Goal: Transaction & Acquisition: Download file/media

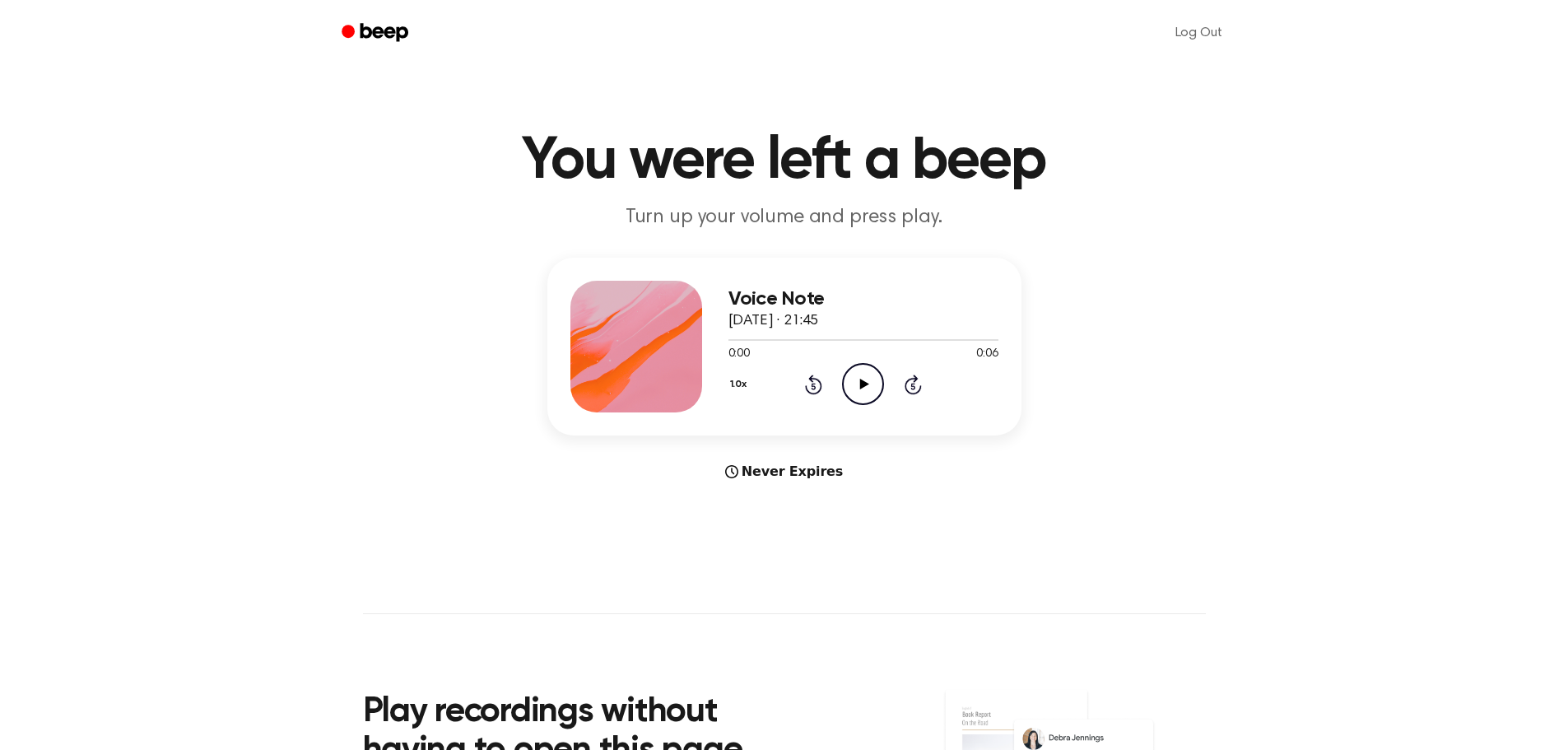
click at [860, 383] on icon at bounding box center [864, 383] width 9 height 11
click at [863, 375] on icon "Play Audio" at bounding box center [863, 384] width 42 height 42
click at [854, 370] on icon "Play Audio" at bounding box center [863, 384] width 42 height 42
click at [825, 340] on div at bounding box center [864, 341] width 270 height 2
click at [857, 383] on icon "Pause Audio" at bounding box center [863, 384] width 42 height 42
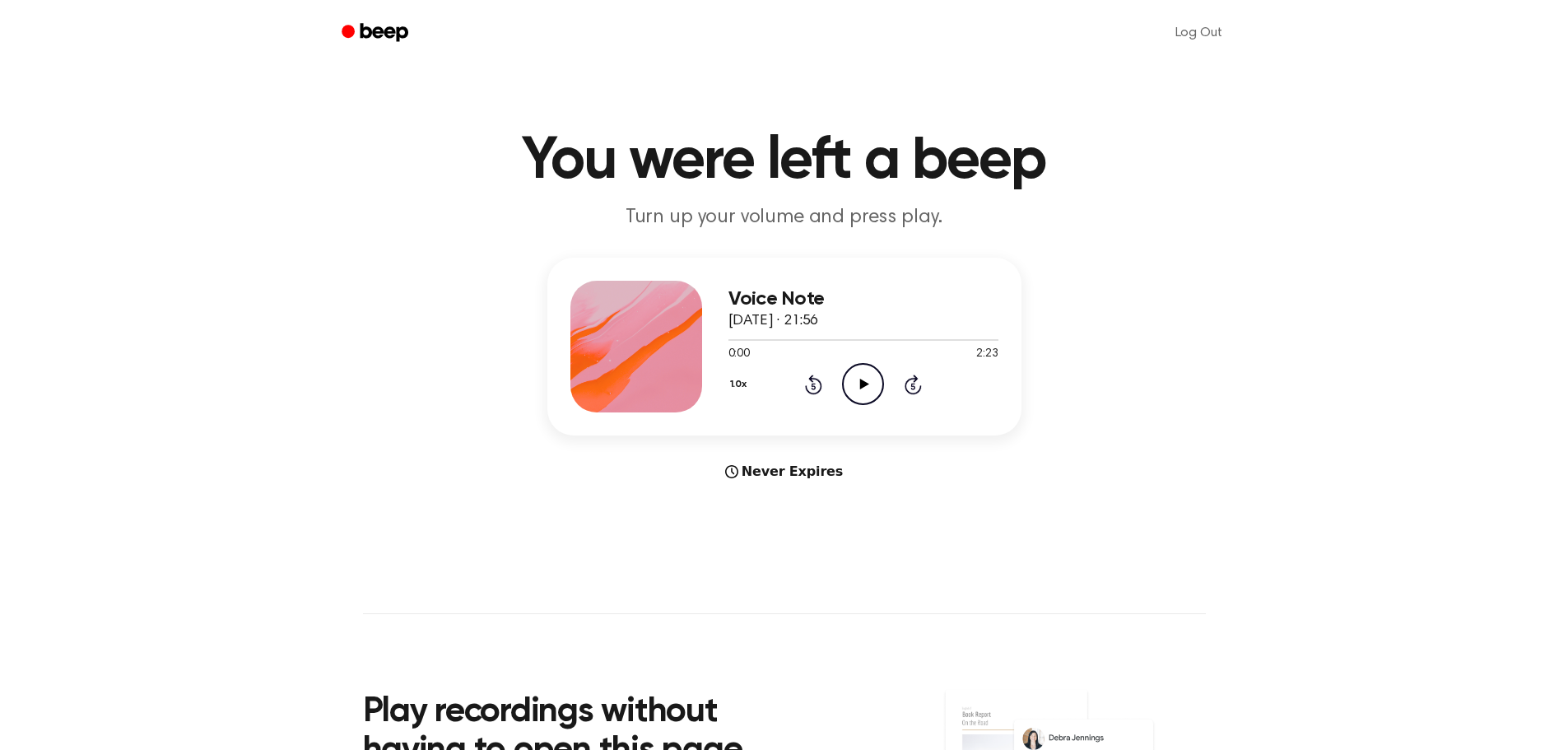
click at [868, 381] on icon "Play Audio" at bounding box center [863, 384] width 42 height 42
click at [806, 340] on div at bounding box center [864, 341] width 270 height 2
click at [905, 340] on div at bounding box center [864, 341] width 270 height 2
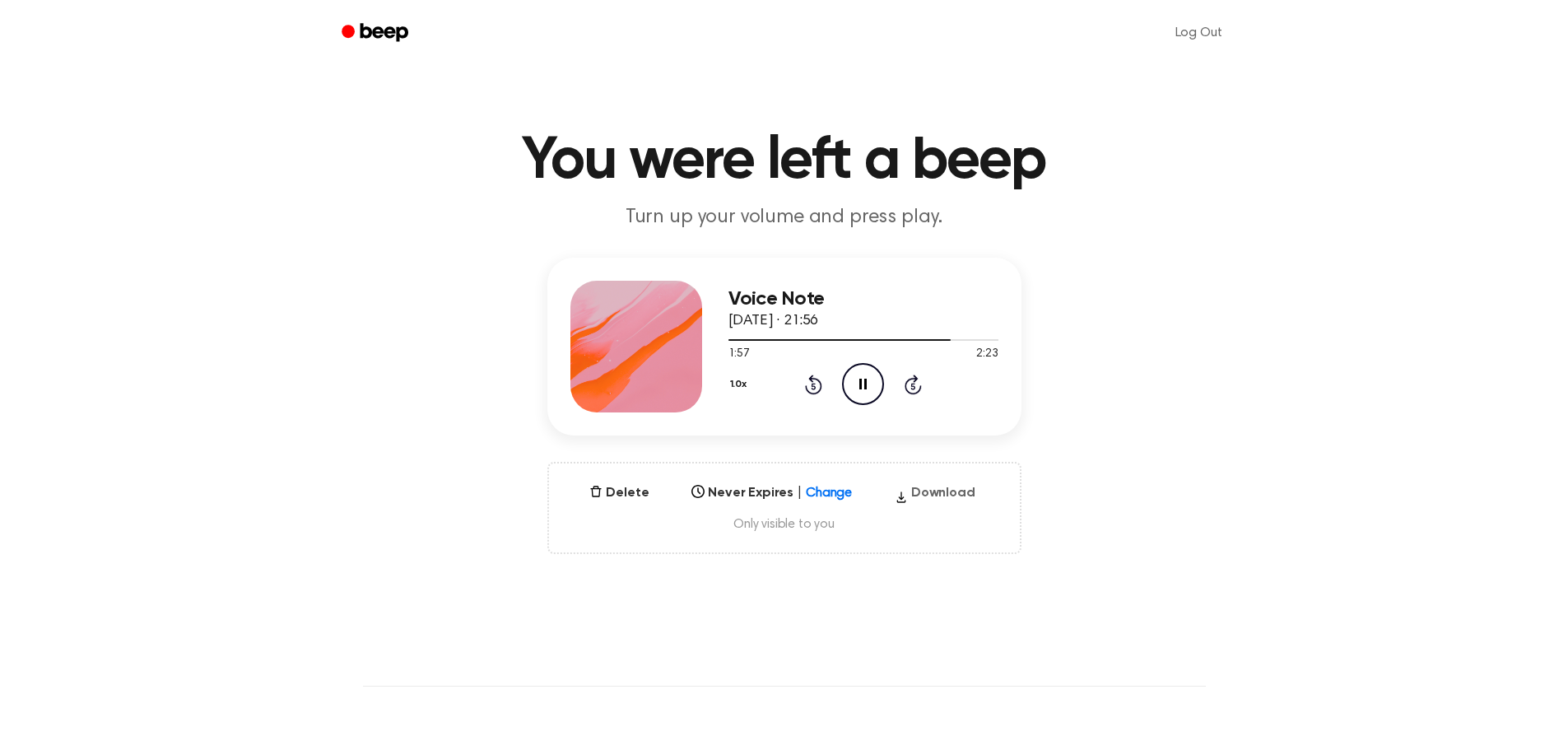
click at [932, 499] on button "Download" at bounding box center [934, 497] width 94 height 27
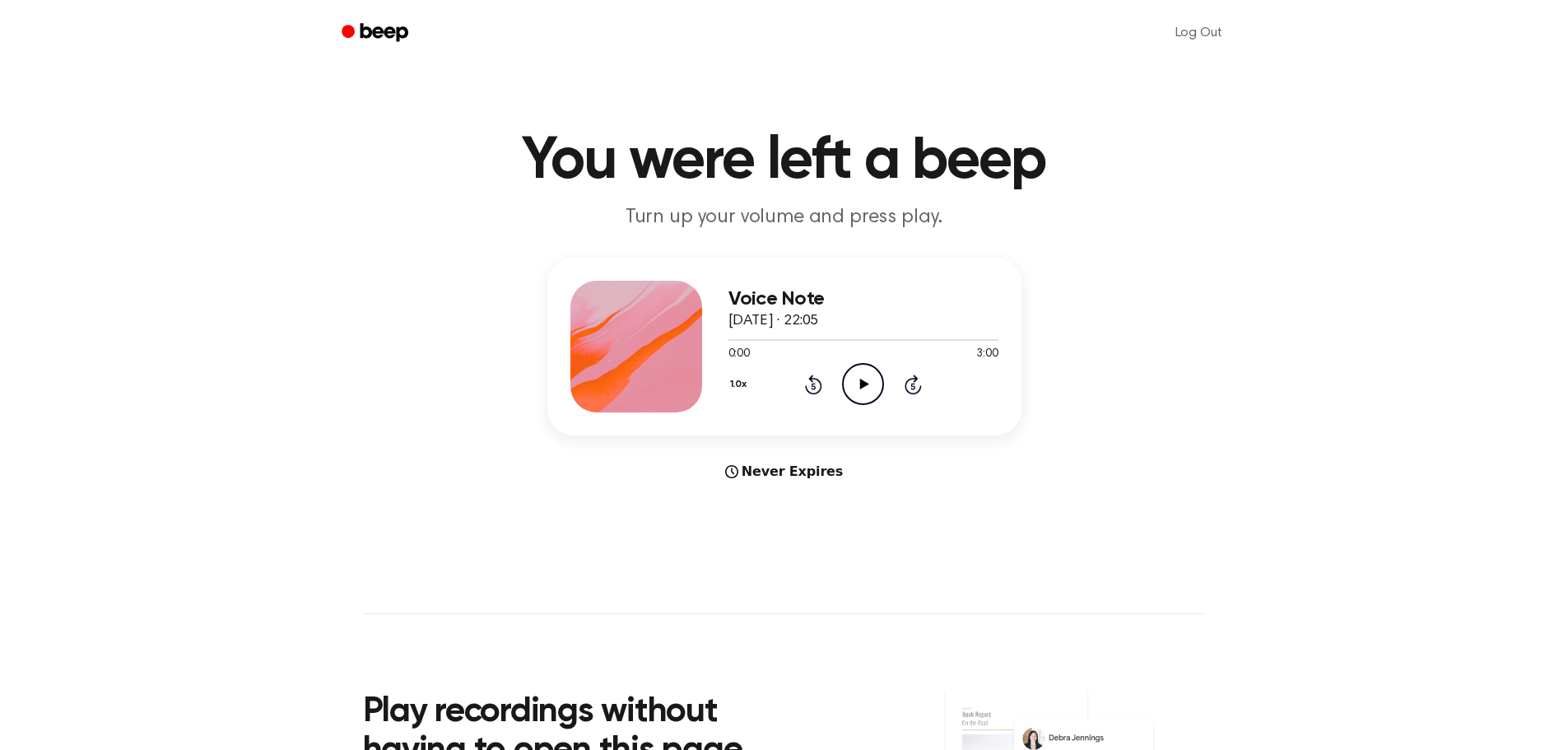
click at [861, 374] on icon "Play Audio" at bounding box center [863, 384] width 42 height 42
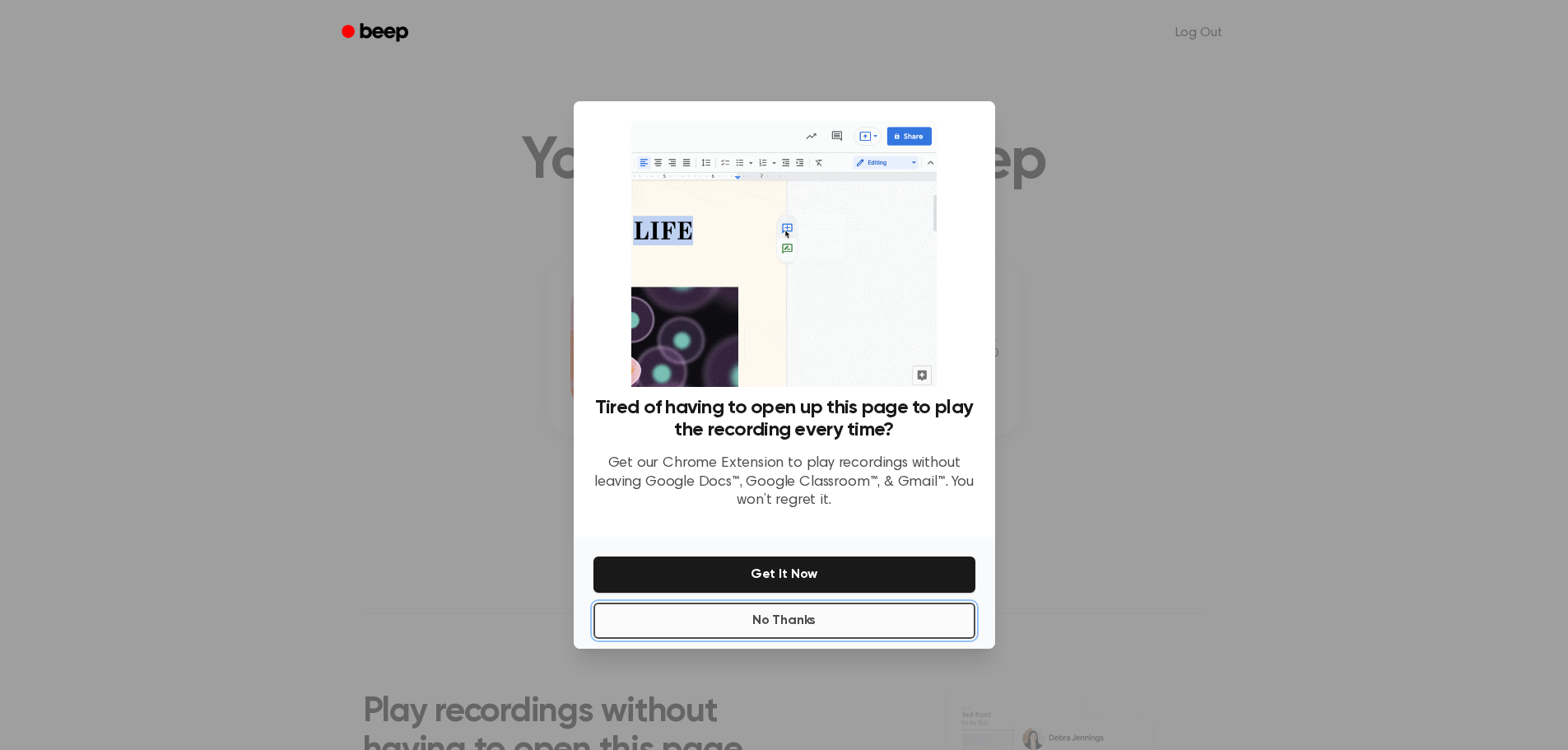
click at [773, 619] on button "No Thanks" at bounding box center [784, 621] width 382 height 36
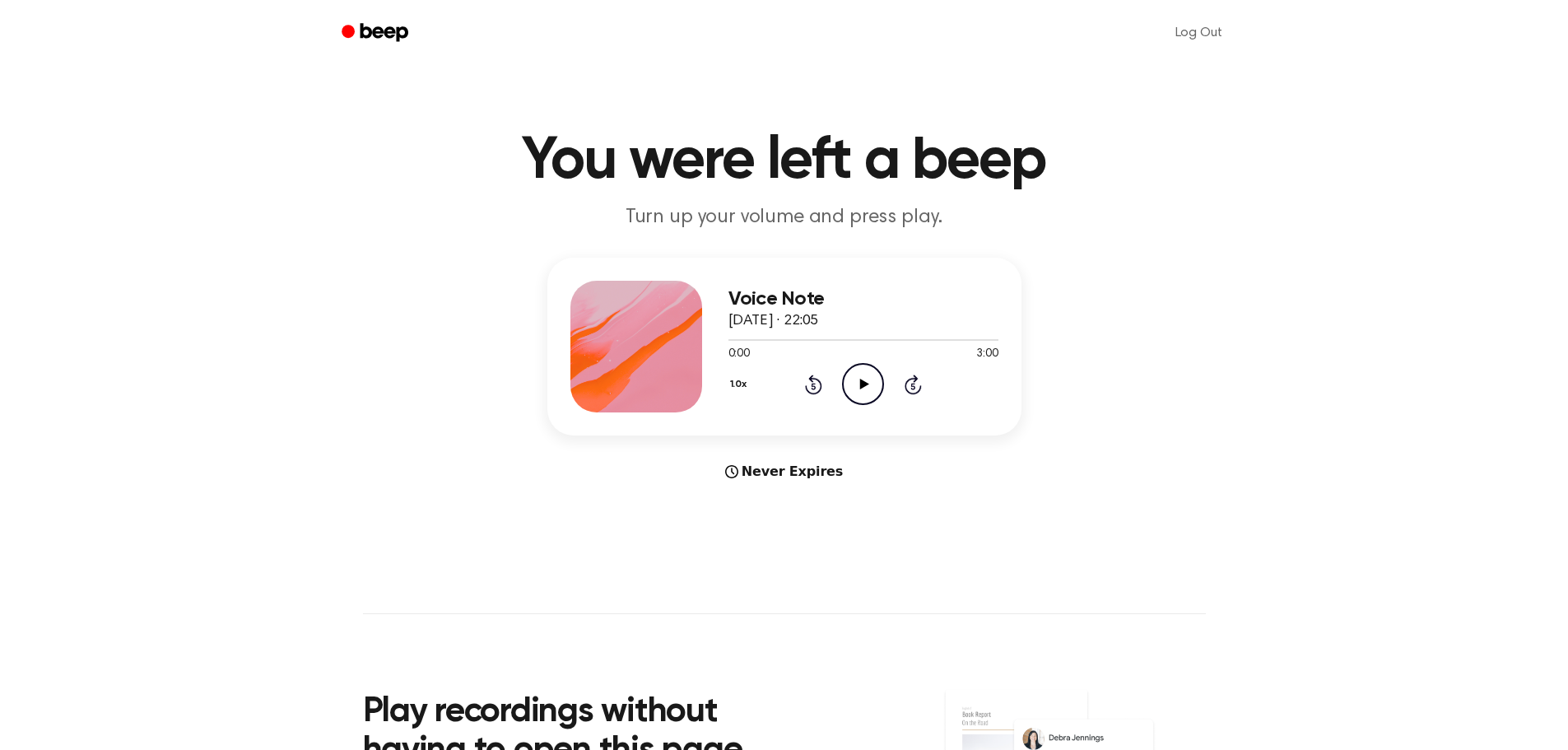
click at [864, 376] on icon "Play Audio" at bounding box center [863, 384] width 42 height 42
click at [784, 340] on div at bounding box center [864, 341] width 270 height 2
click at [892, 342] on div at bounding box center [864, 339] width 270 height 13
click at [429, 157] on h1 "You were left a beep" at bounding box center [784, 162] width 843 height 60
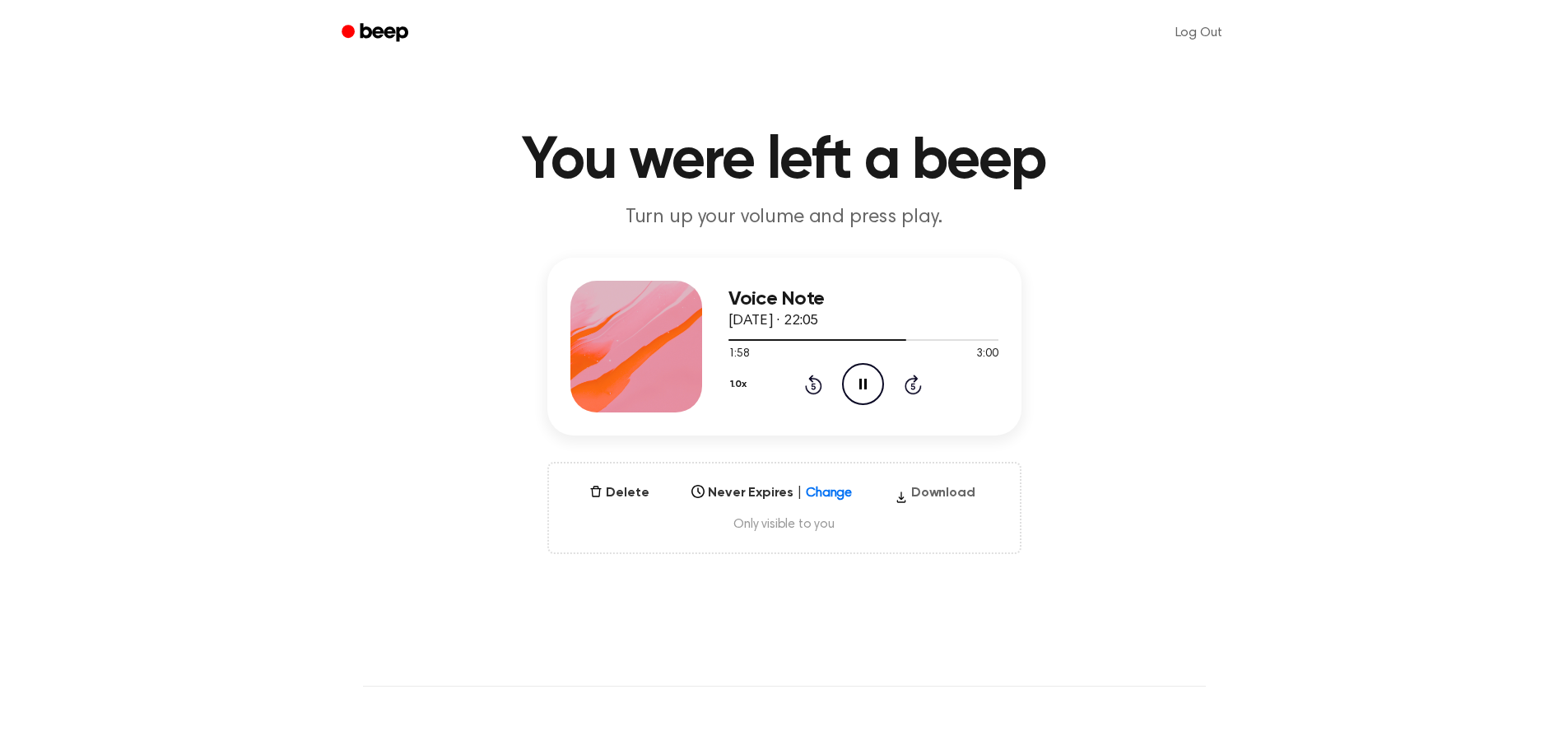
click at [950, 503] on button "Download" at bounding box center [934, 497] width 94 height 27
click at [854, 382] on icon "Pause Audio" at bounding box center [863, 384] width 42 height 42
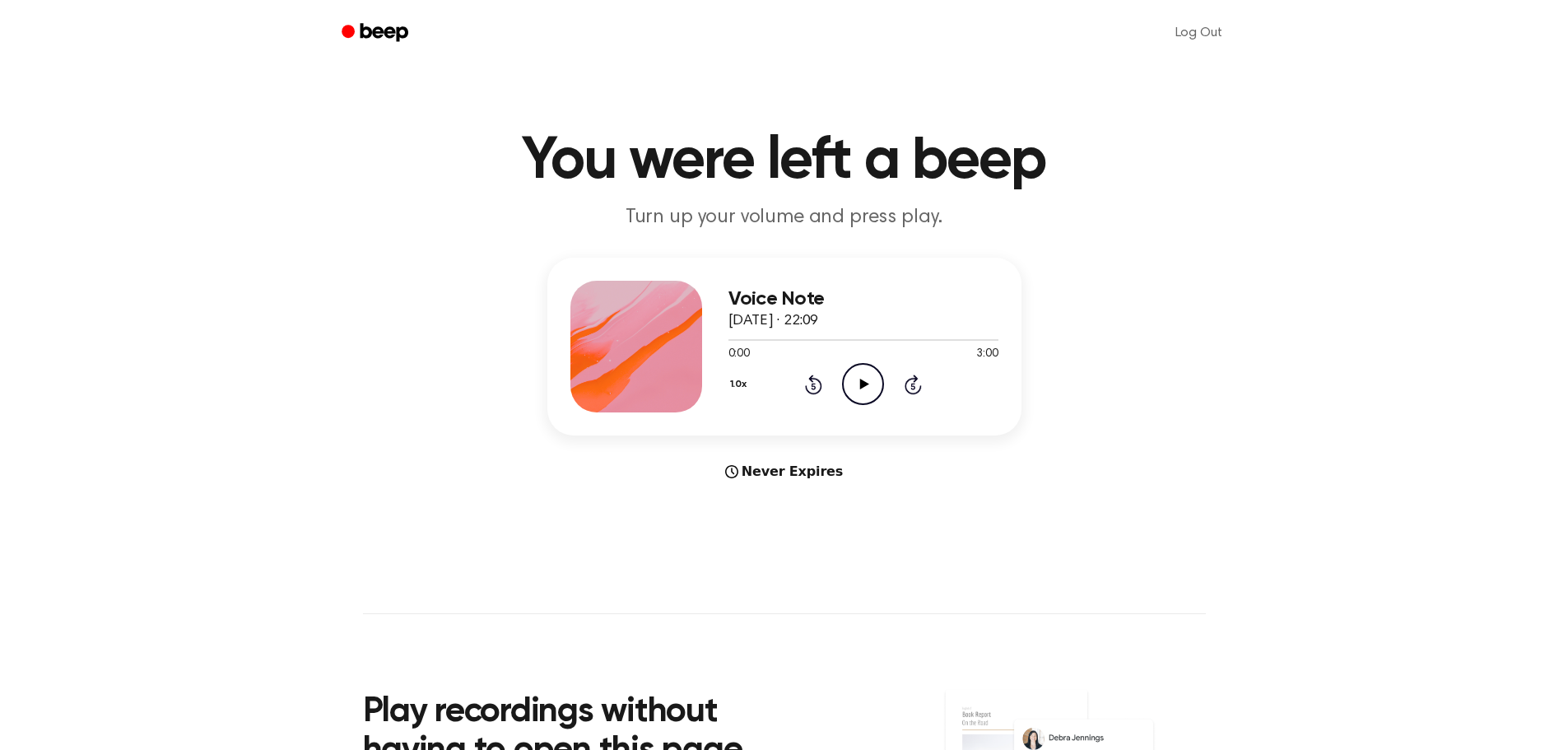
click at [863, 377] on icon "Play Audio" at bounding box center [863, 384] width 42 height 42
click at [796, 340] on div at bounding box center [864, 341] width 270 height 2
